Goal: Task Accomplishment & Management: Use online tool/utility

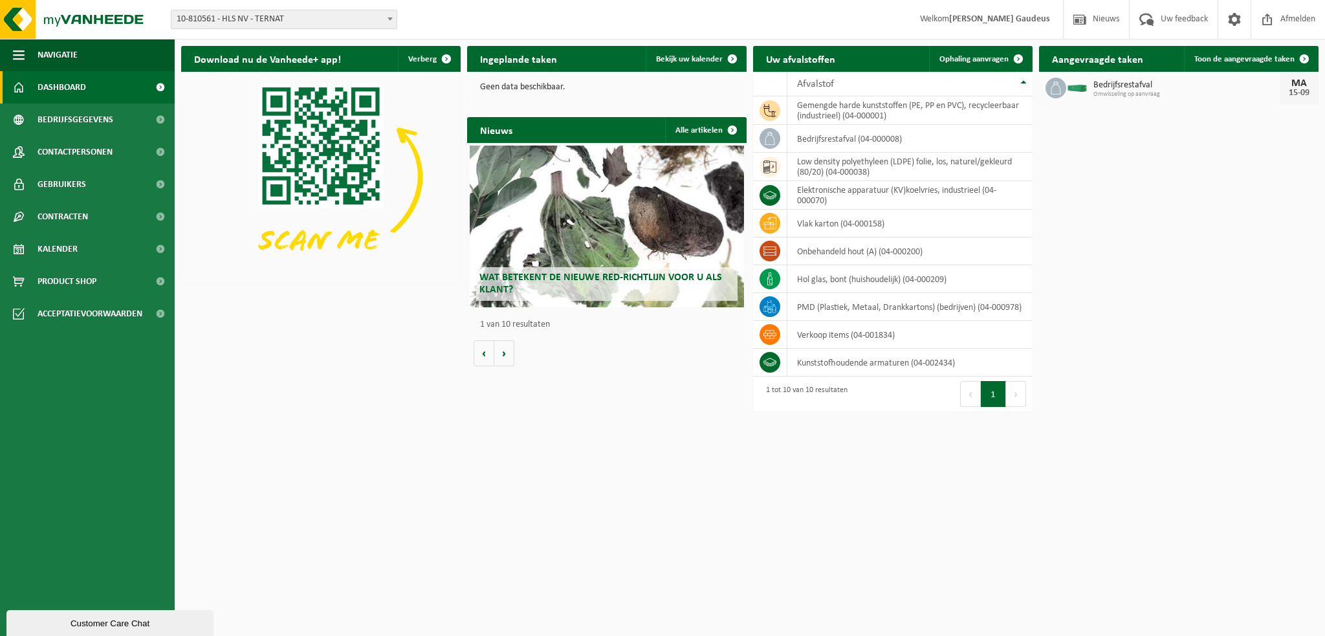
click at [289, 23] on span "10-810561 - HLS NV - TERNAT" at bounding box center [283, 19] width 225 height 18
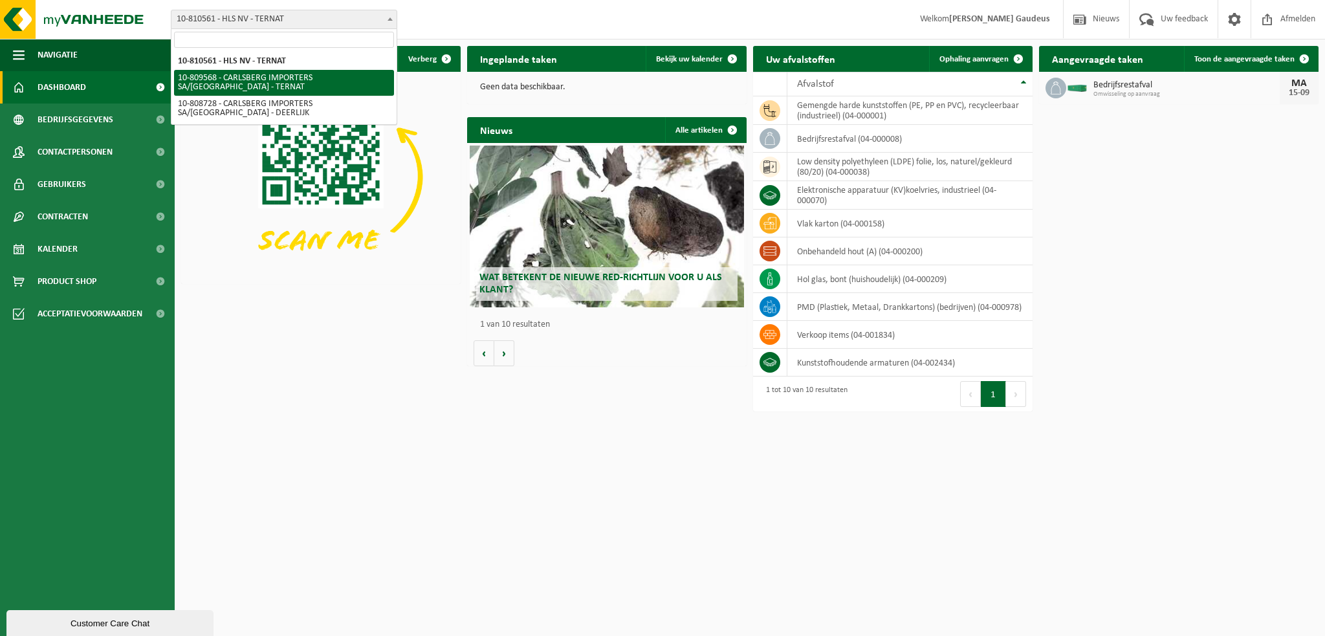
select select "121122"
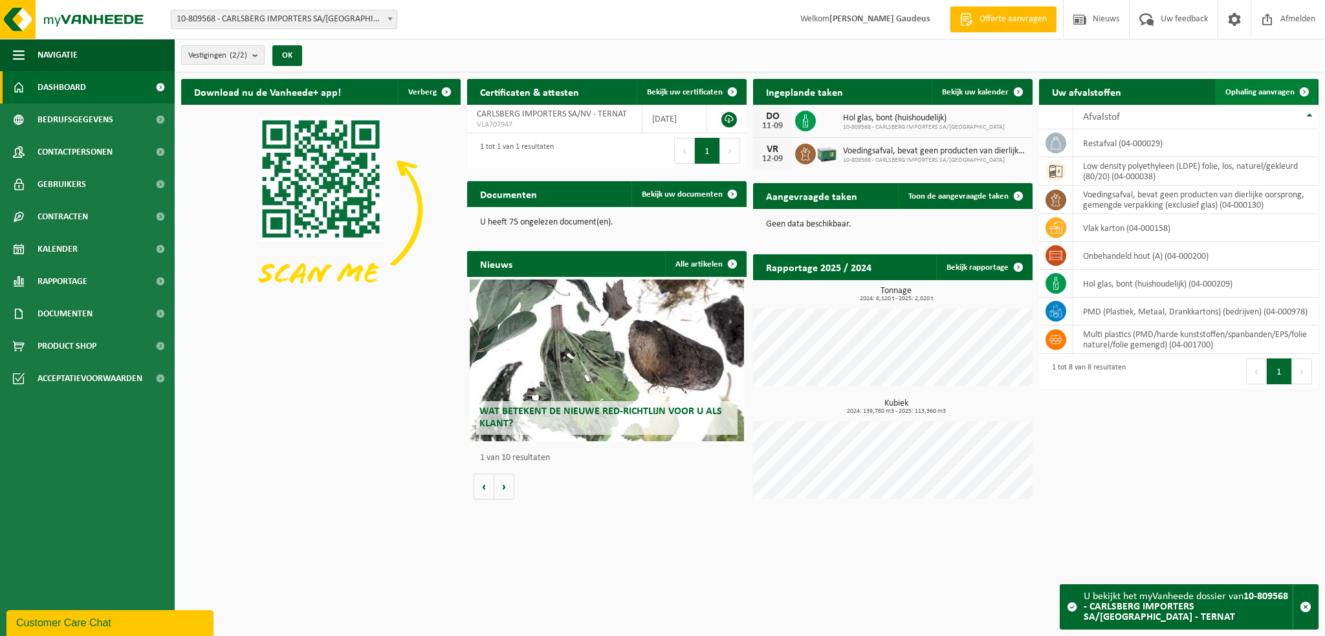
click at [1257, 84] on link "Ophaling aanvragen" at bounding box center [1266, 92] width 102 height 26
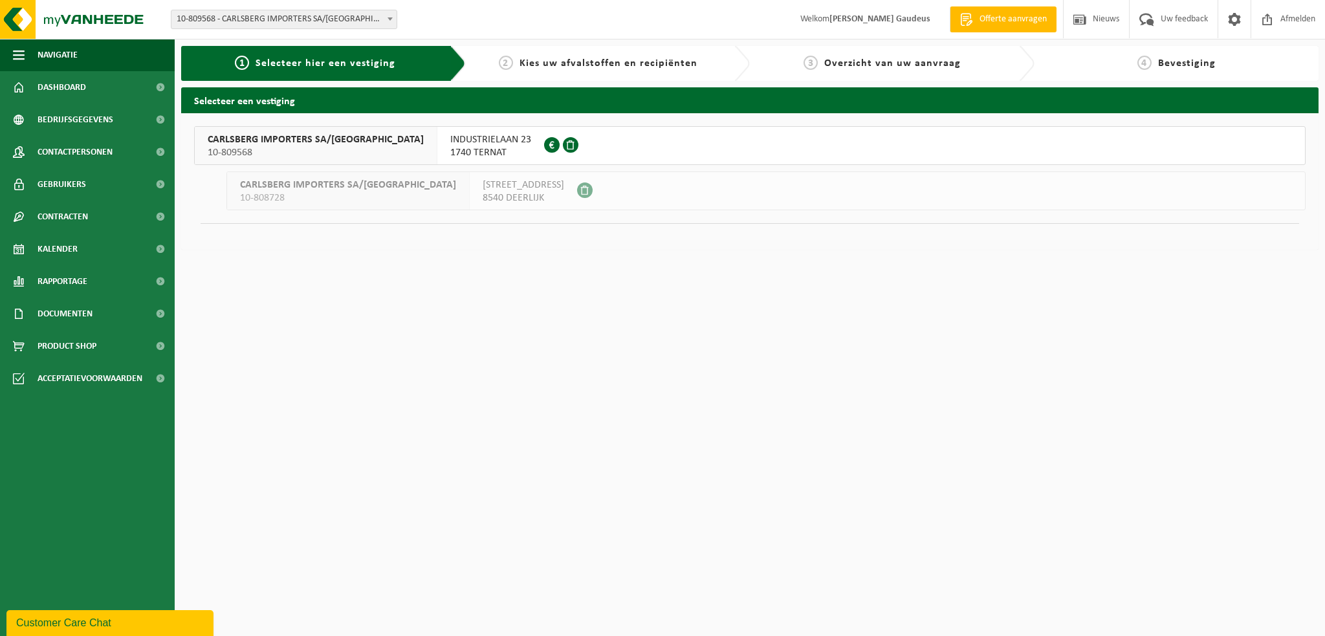
click at [450, 157] on span "1740 TERNAT" at bounding box center [490, 152] width 81 height 13
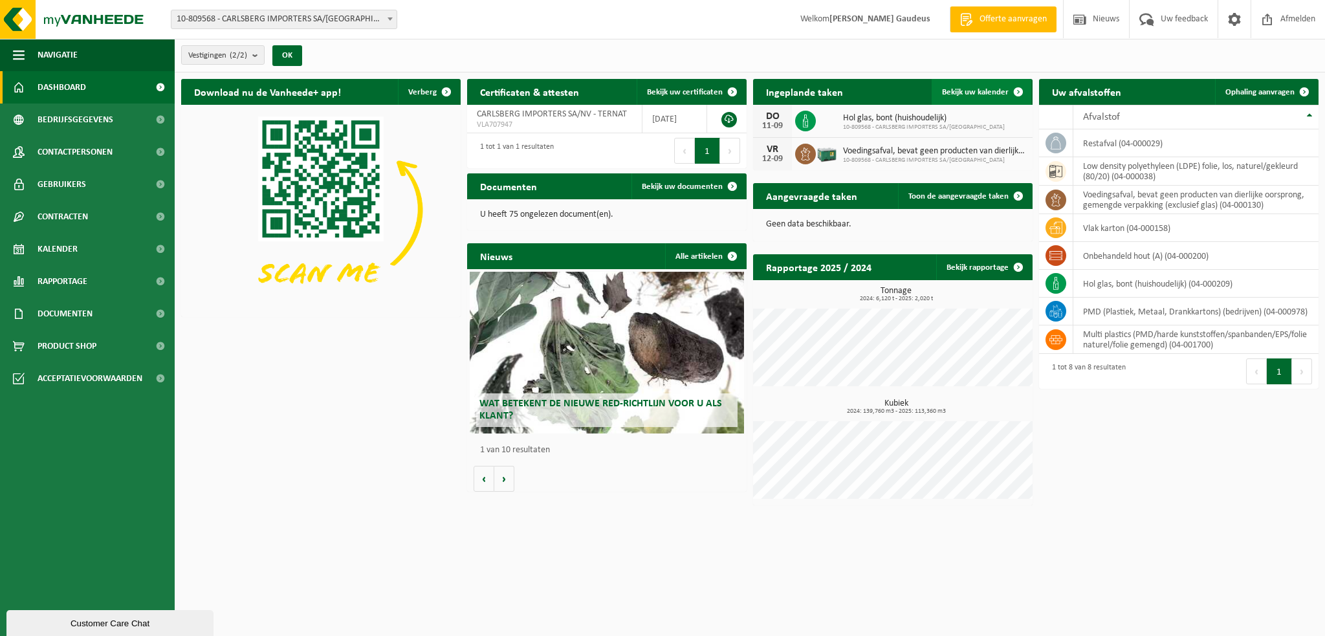
click at [1004, 96] on span "Bekijk uw kalender" at bounding box center [975, 92] width 67 height 8
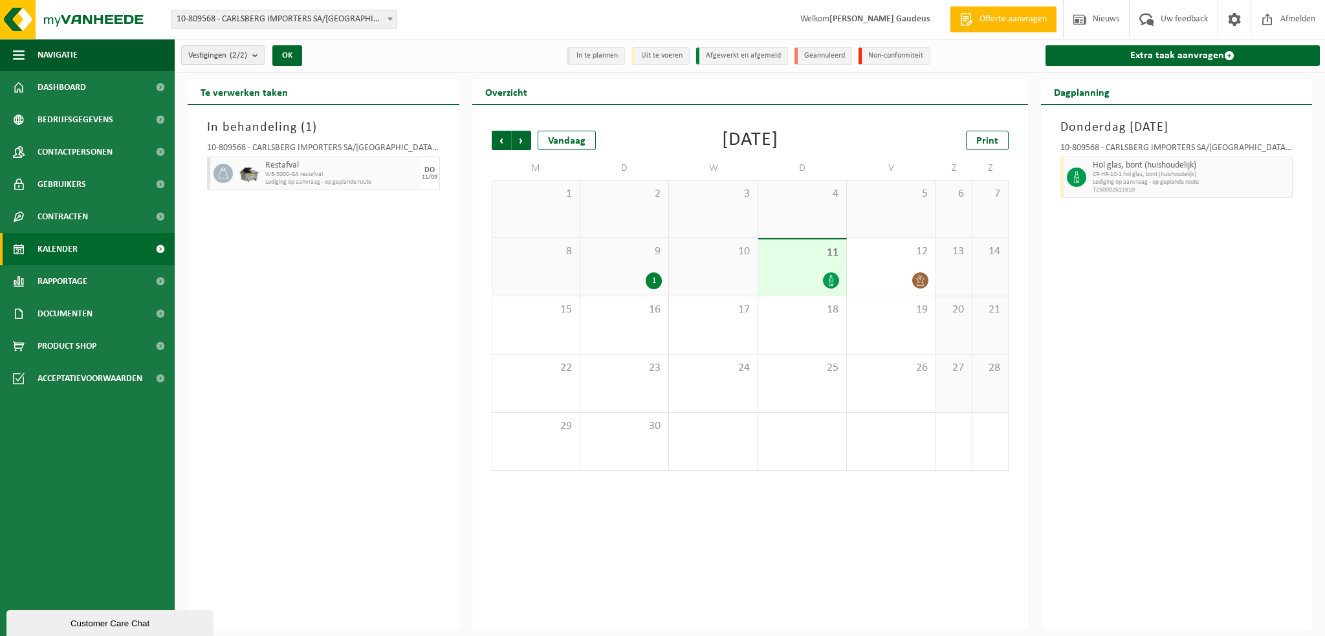
click at [633, 262] on div "9 1" at bounding box center [624, 267] width 88 height 58
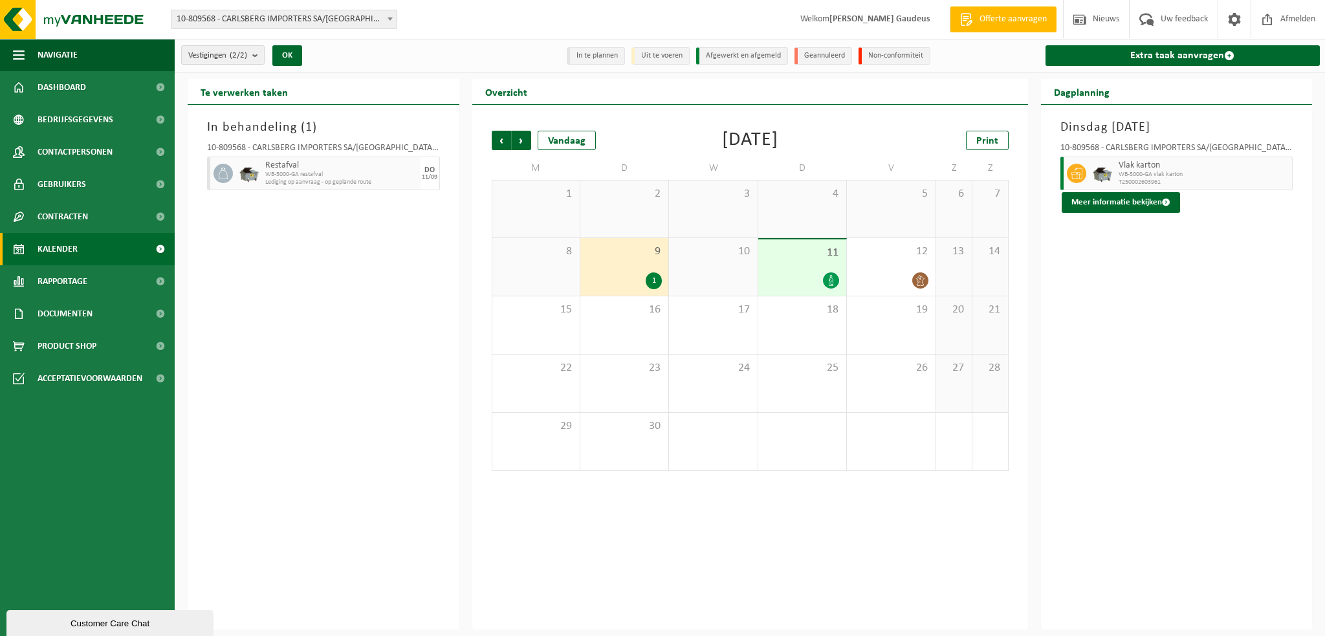
click at [336, 171] on span "WB-5000-GA restafval" at bounding box center [341, 175] width 152 height 8
click at [13, 20] on img at bounding box center [77, 19] width 155 height 39
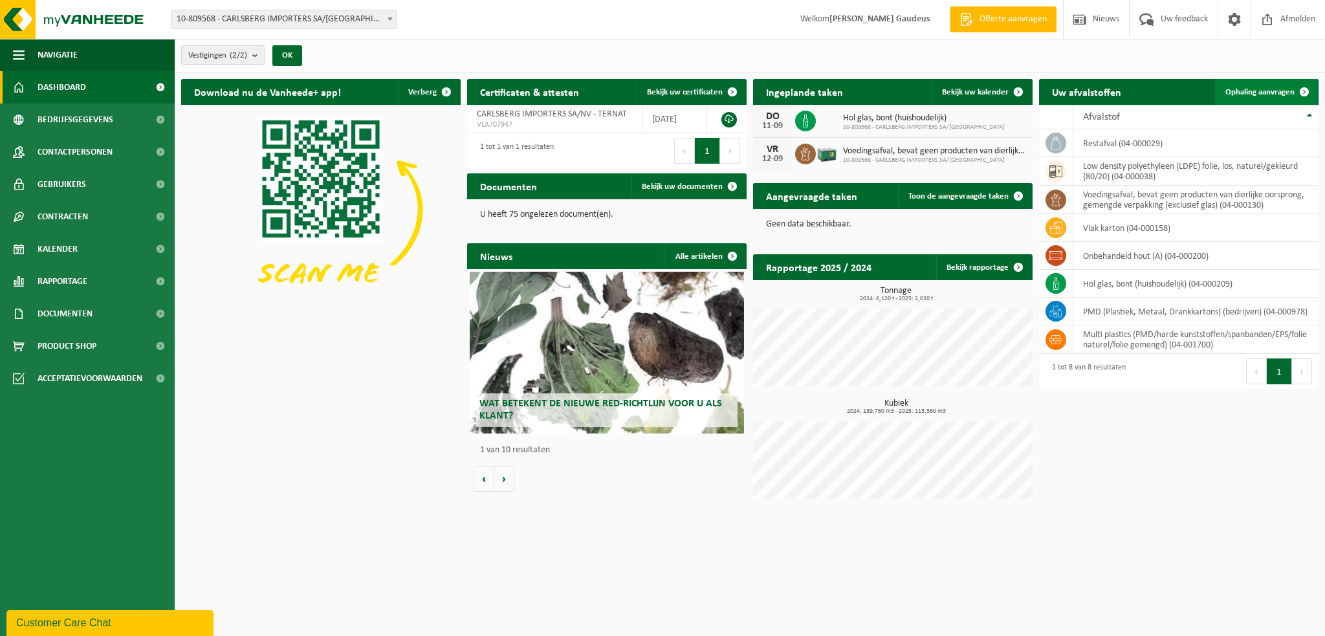
click at [1245, 91] on span "Ophaling aanvragen" at bounding box center [1260, 92] width 69 height 8
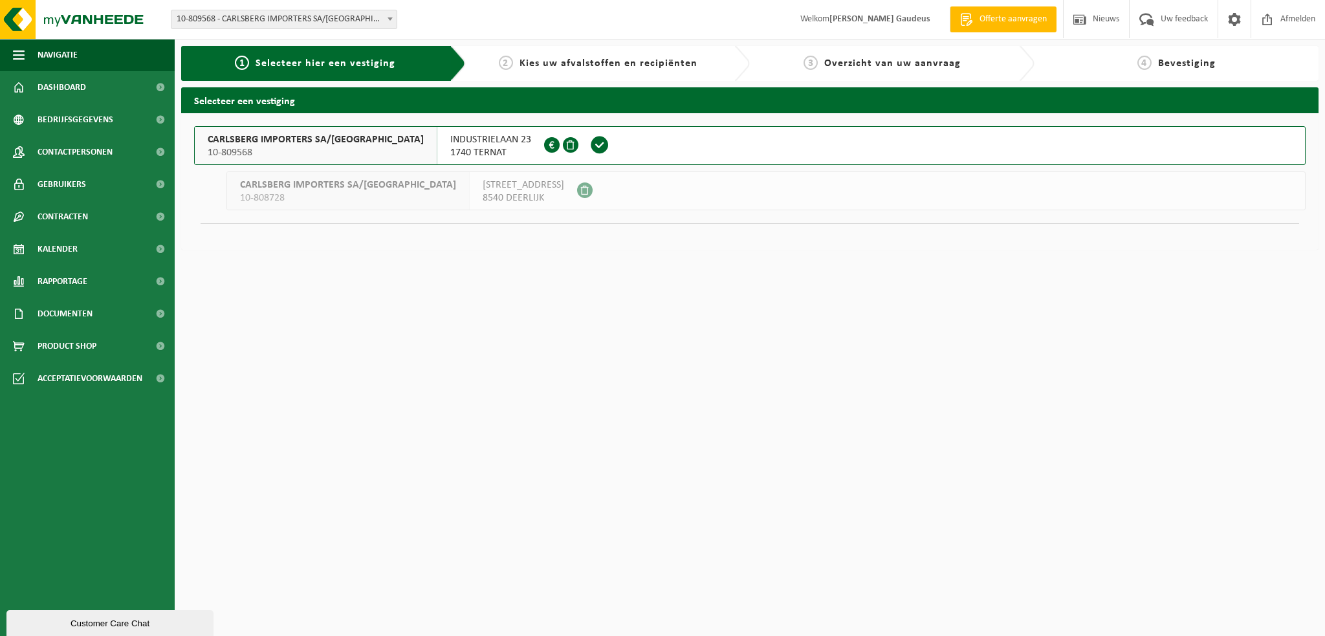
click at [676, 150] on button "CARLSBERG IMPORTERS SA/NV 10-809568 INDUSTRIELAAN 23 1740 TERNAT 0452.144.516" at bounding box center [750, 145] width 1112 height 39
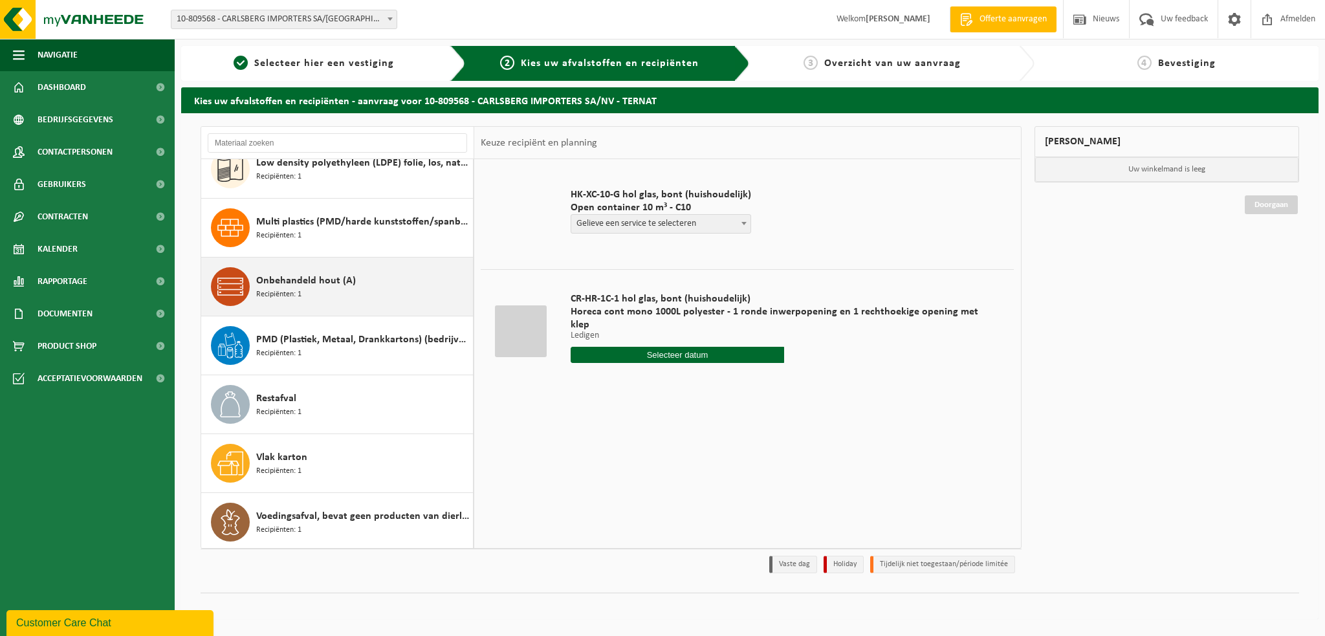
scroll to position [80, 0]
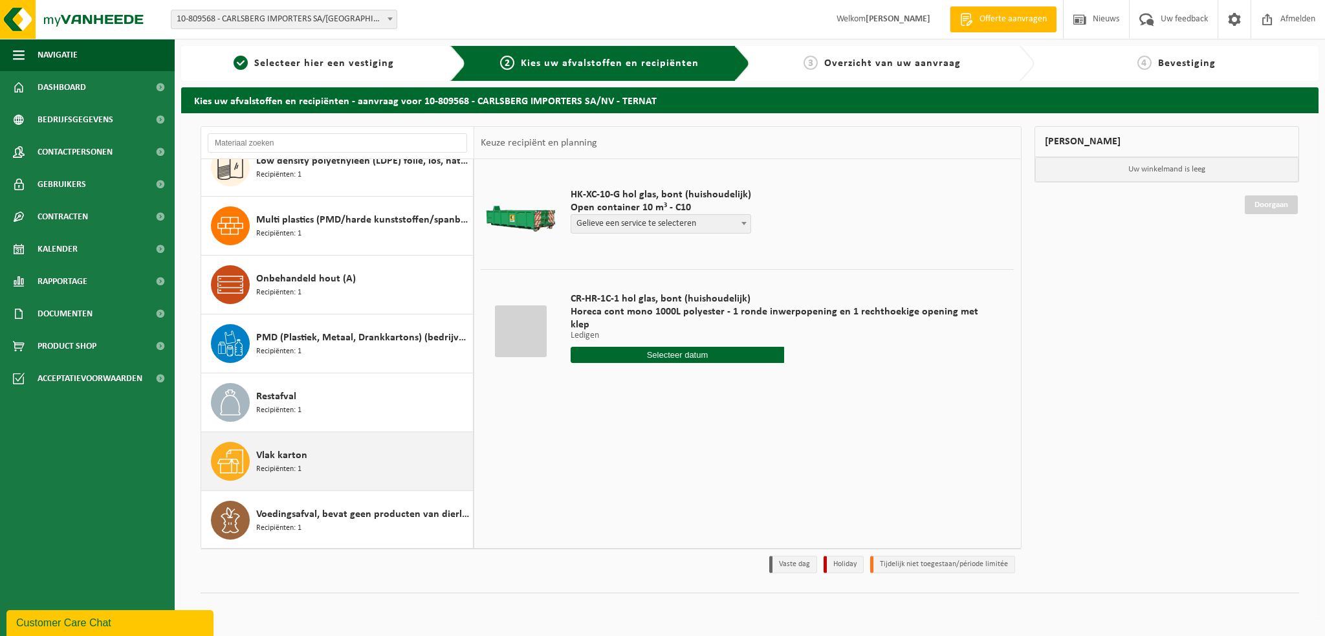
click at [324, 454] on div "Vlak karton Recipiënten: 1" at bounding box center [363, 461] width 214 height 39
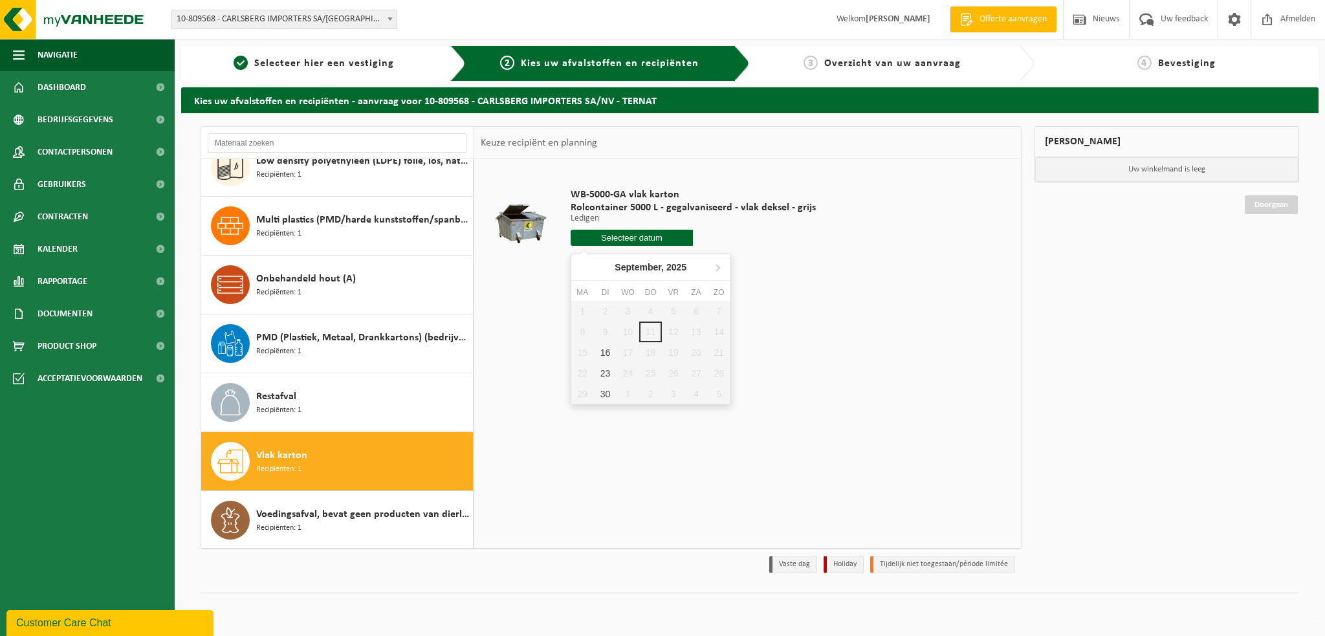
click at [646, 234] on input "text" at bounding box center [632, 238] width 123 height 16
click at [612, 358] on div "16" at bounding box center [605, 352] width 23 height 21
type input "Van [DATE]"
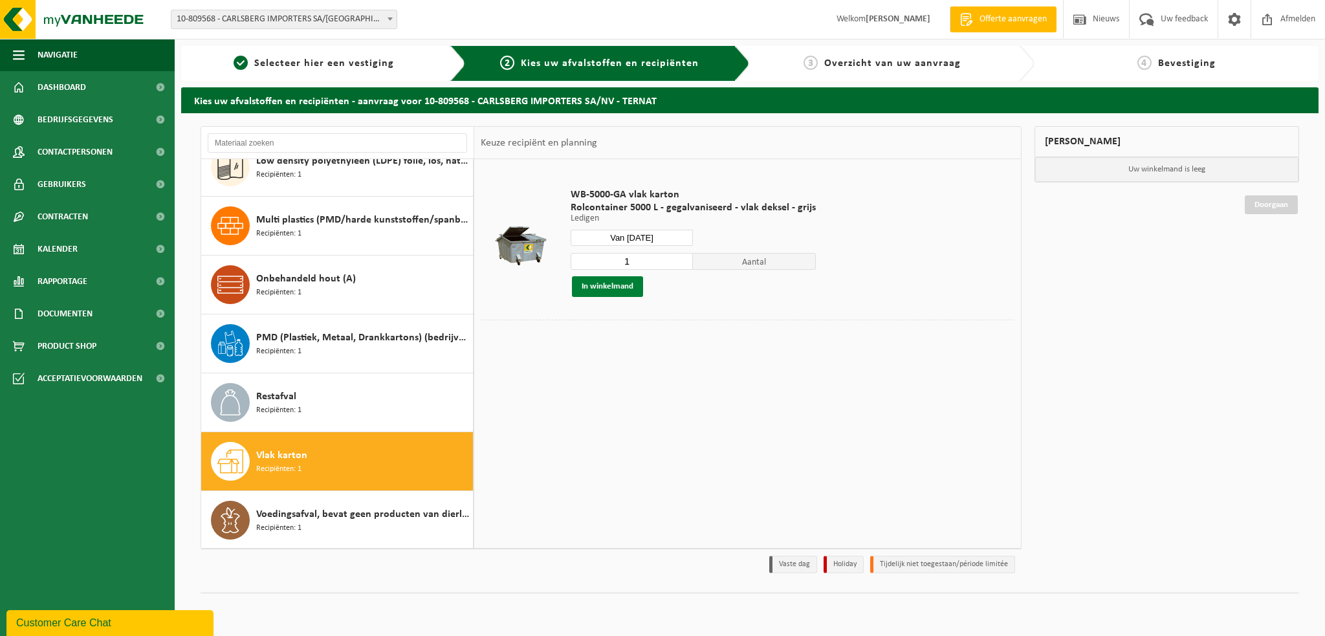
click at [583, 285] on button "In winkelmand" at bounding box center [607, 286] width 71 height 21
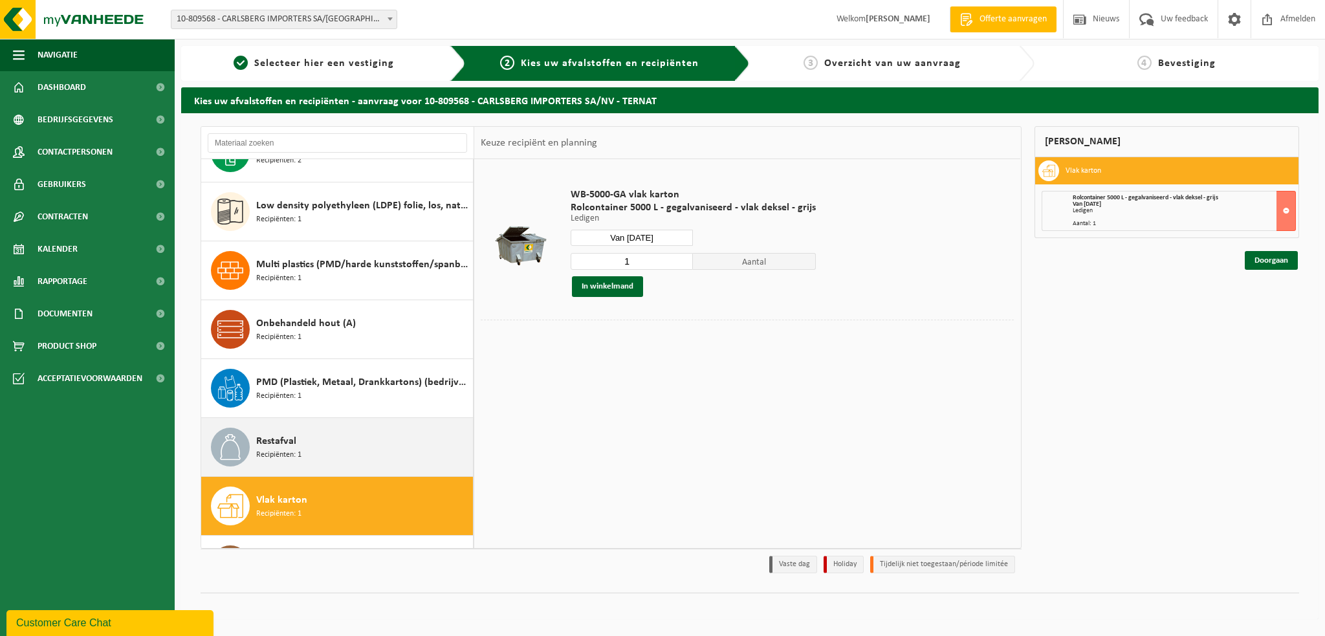
scroll to position [0, 0]
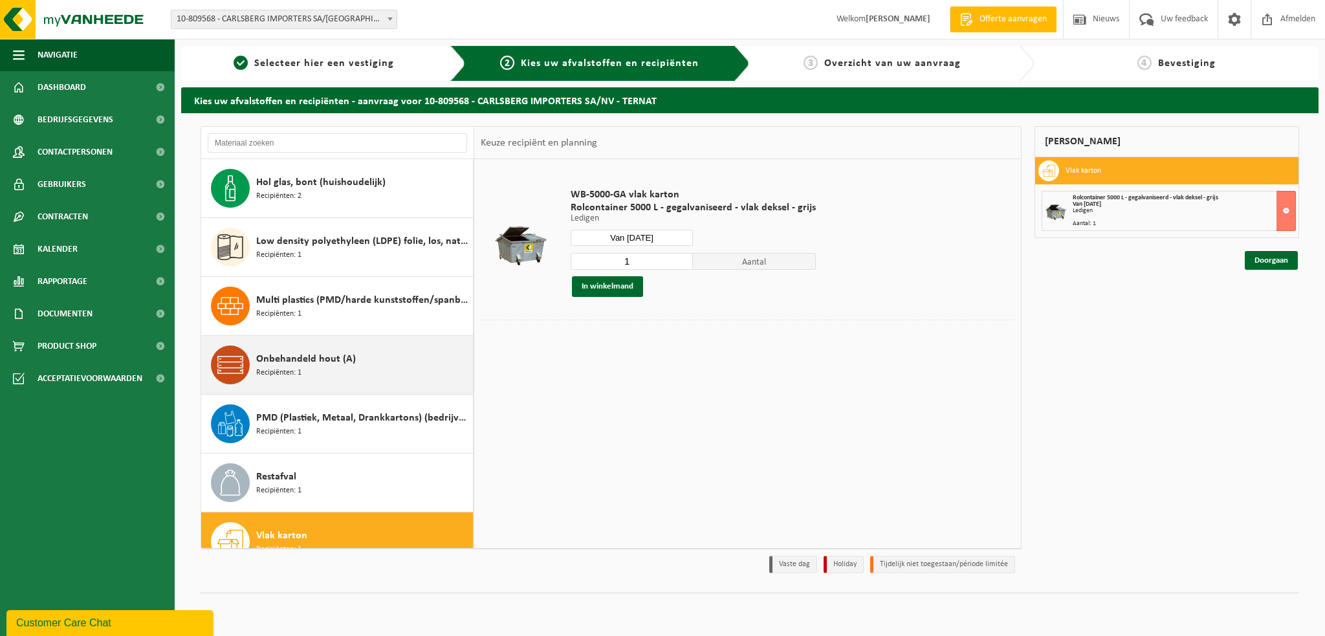
click at [339, 366] on div "Onbehandeld hout (A) Recipiënten: 1" at bounding box center [363, 365] width 214 height 39
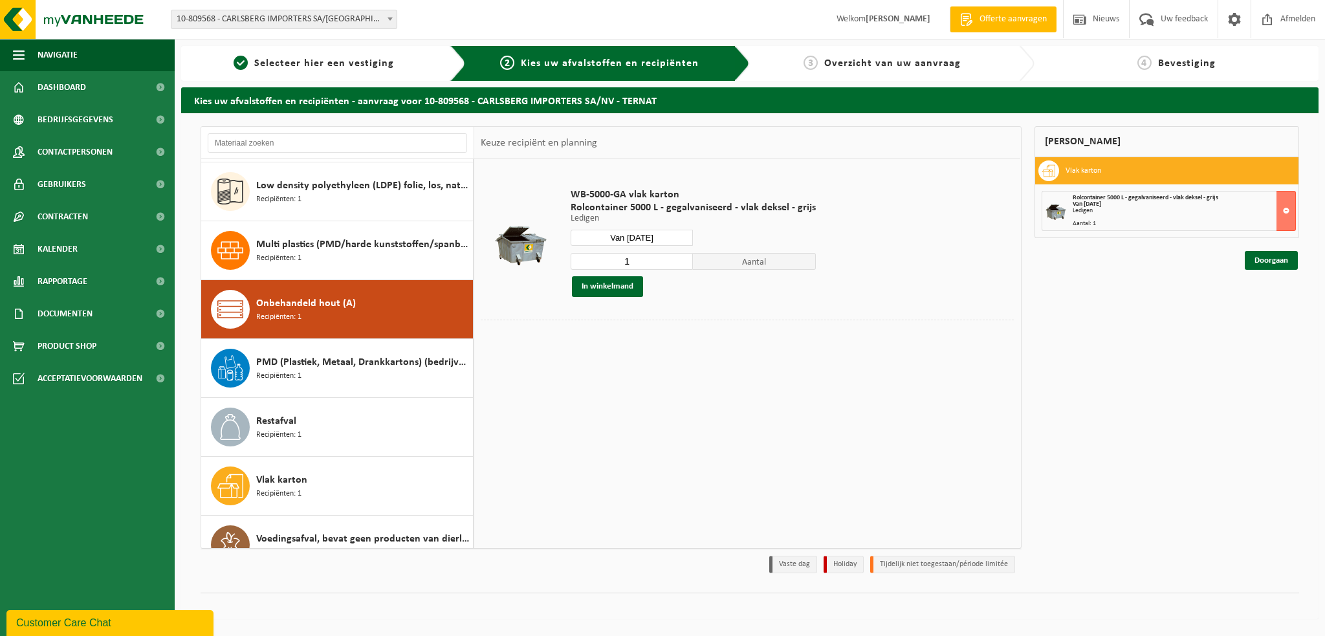
scroll to position [80, 0]
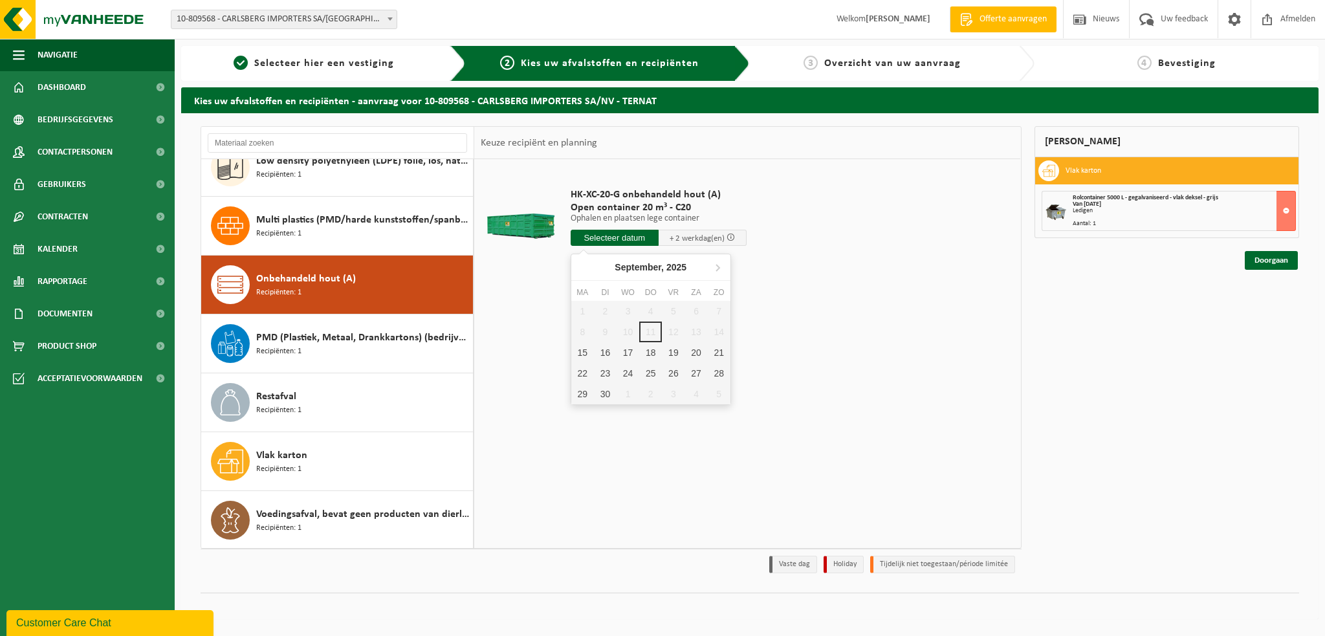
click at [626, 241] on input "text" at bounding box center [615, 238] width 88 height 16
click at [599, 354] on div "16" at bounding box center [605, 352] width 23 height 21
type input "Van [DATE]"
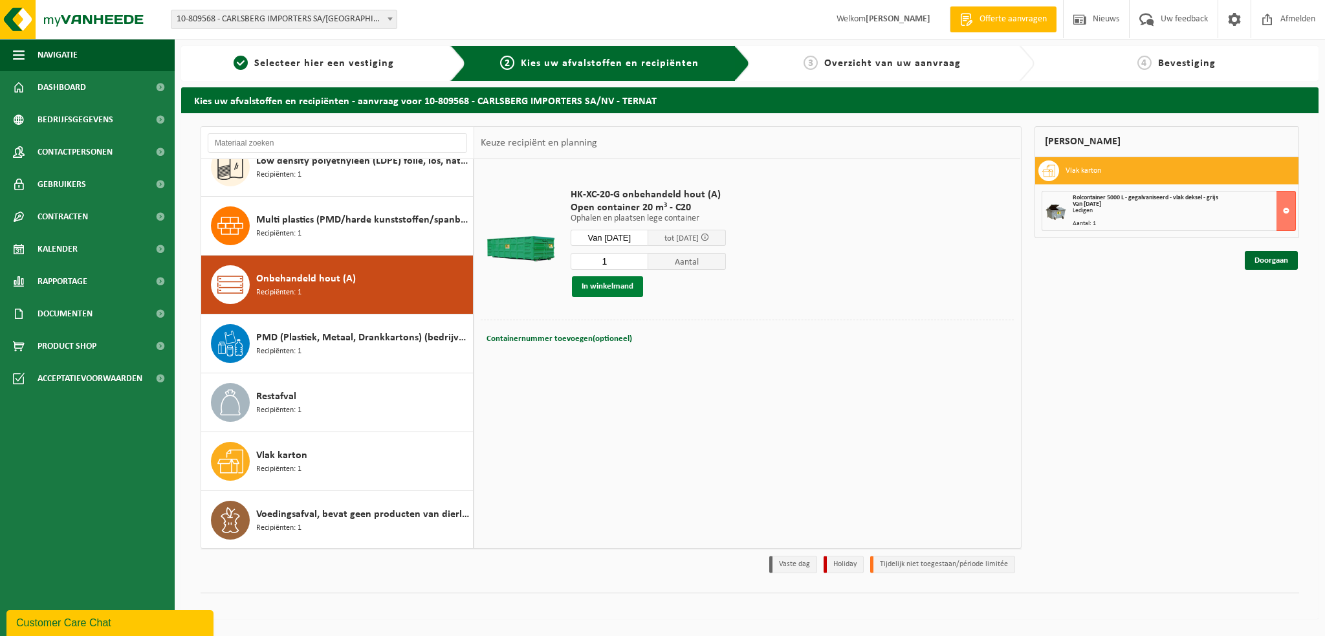
click at [619, 284] on button "In winkelmand" at bounding box center [607, 286] width 71 height 21
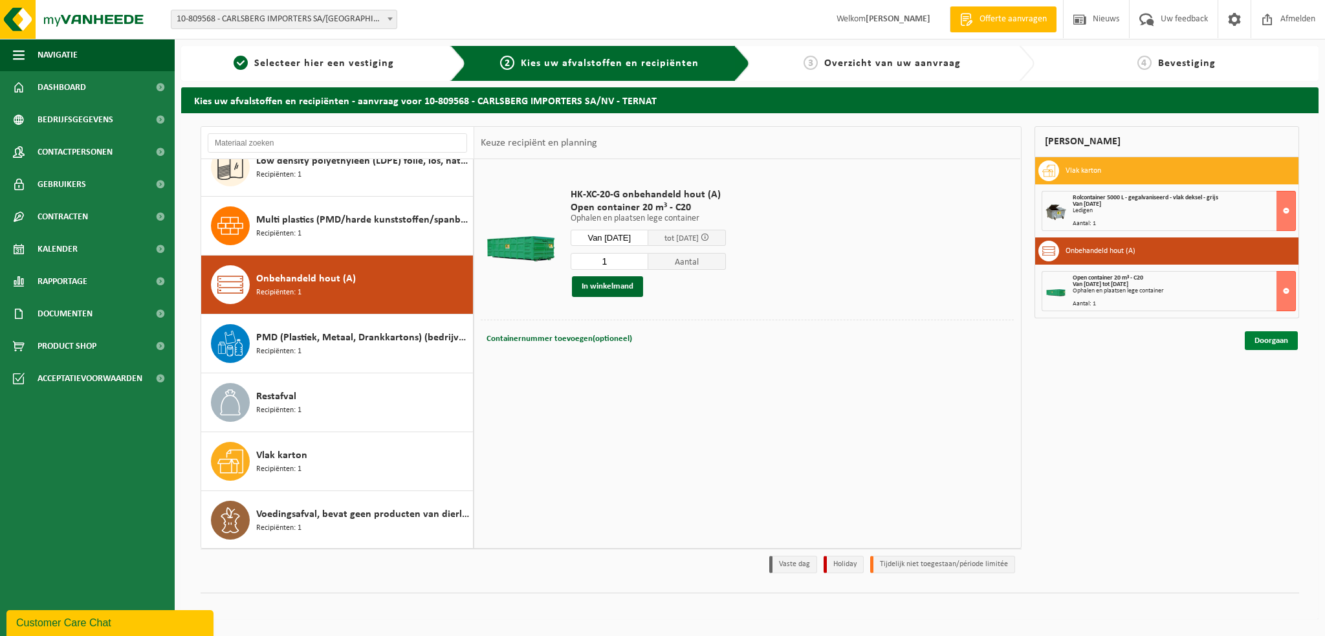
click at [1264, 343] on link "Doorgaan" at bounding box center [1271, 340] width 53 height 19
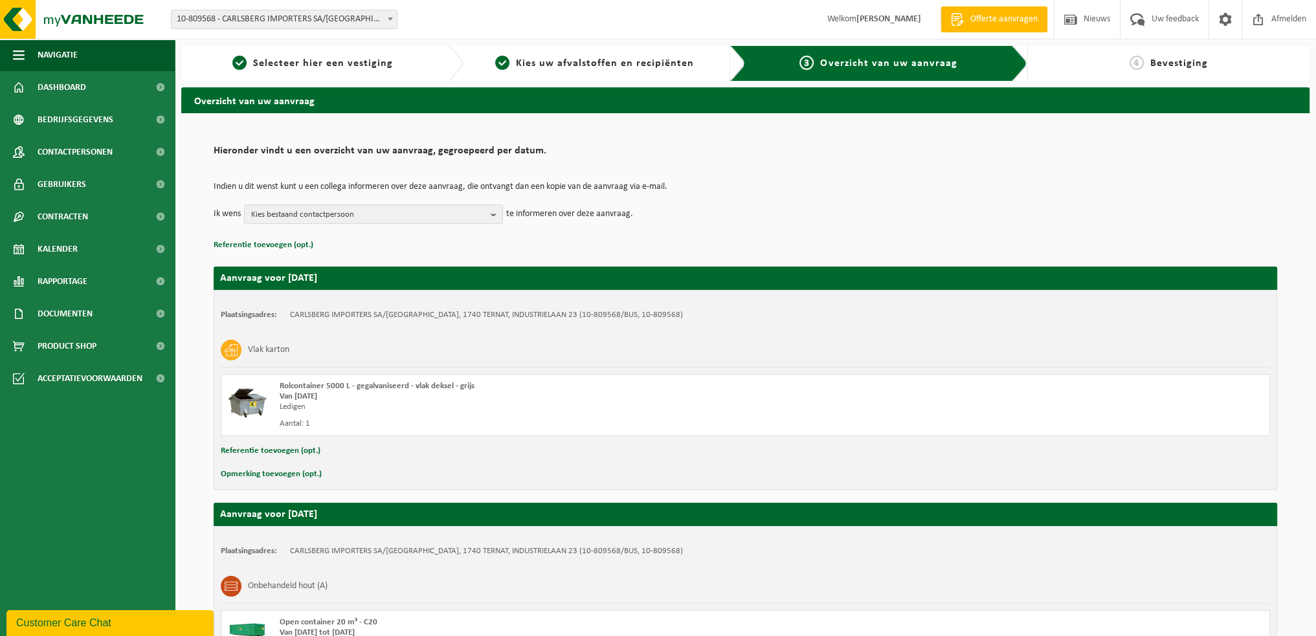
scroll to position [153, 0]
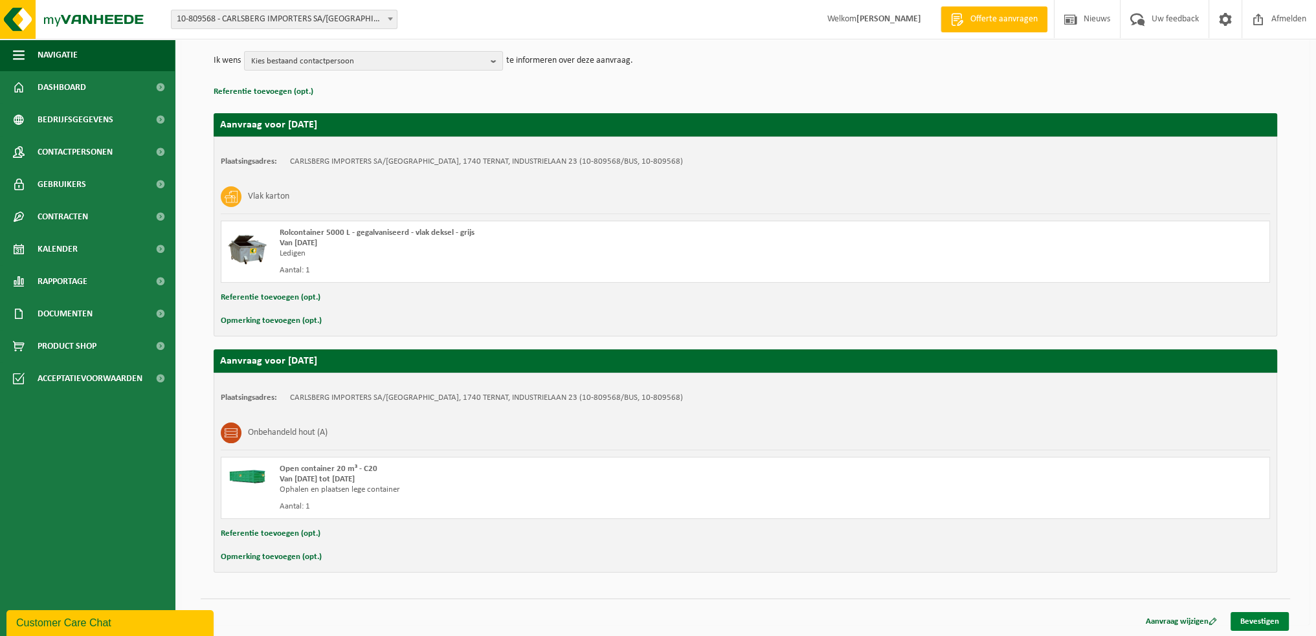
click at [1266, 626] on link "Bevestigen" at bounding box center [1259, 621] width 58 height 19
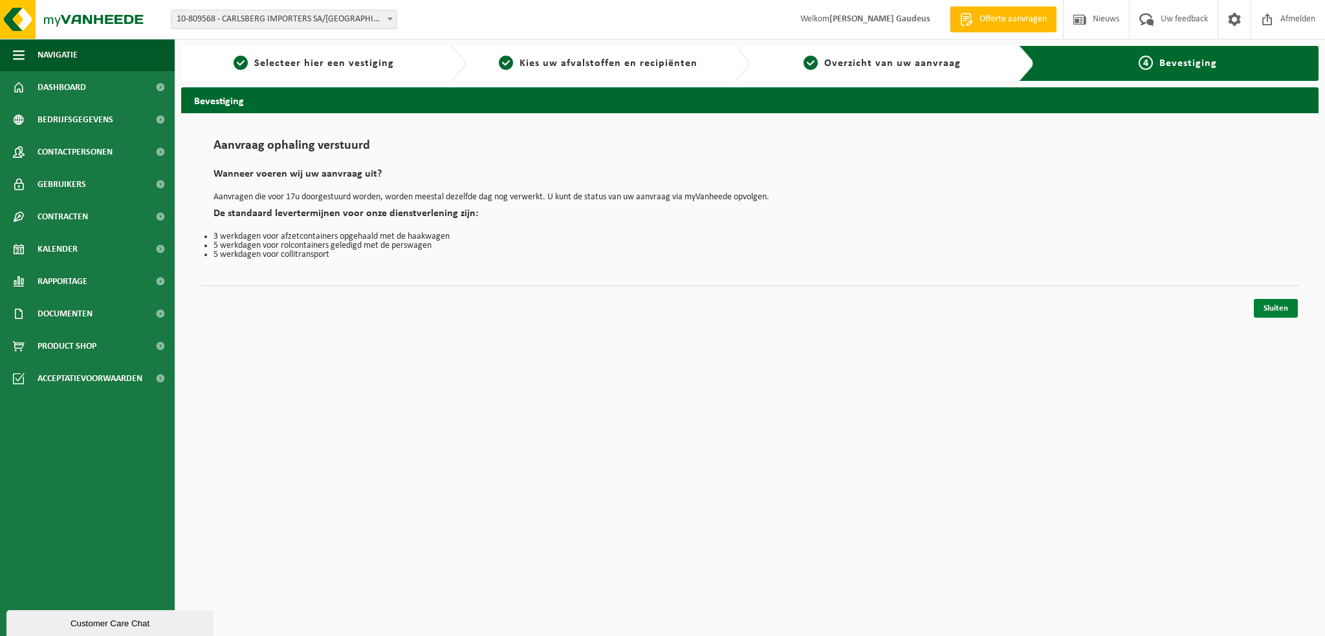
click at [1271, 303] on link "Sluiten" at bounding box center [1276, 308] width 44 height 19
